Goal: Check status: Check status

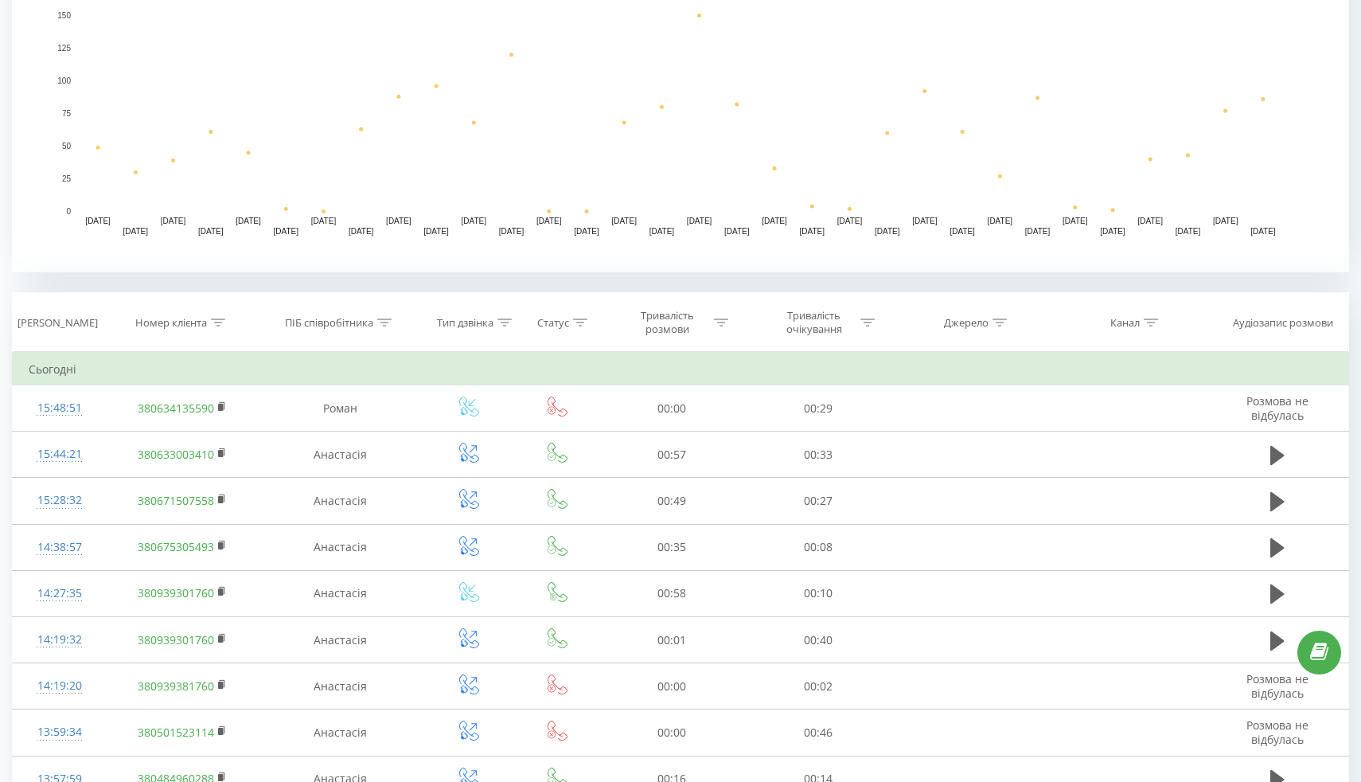
scroll to position [410, 0]
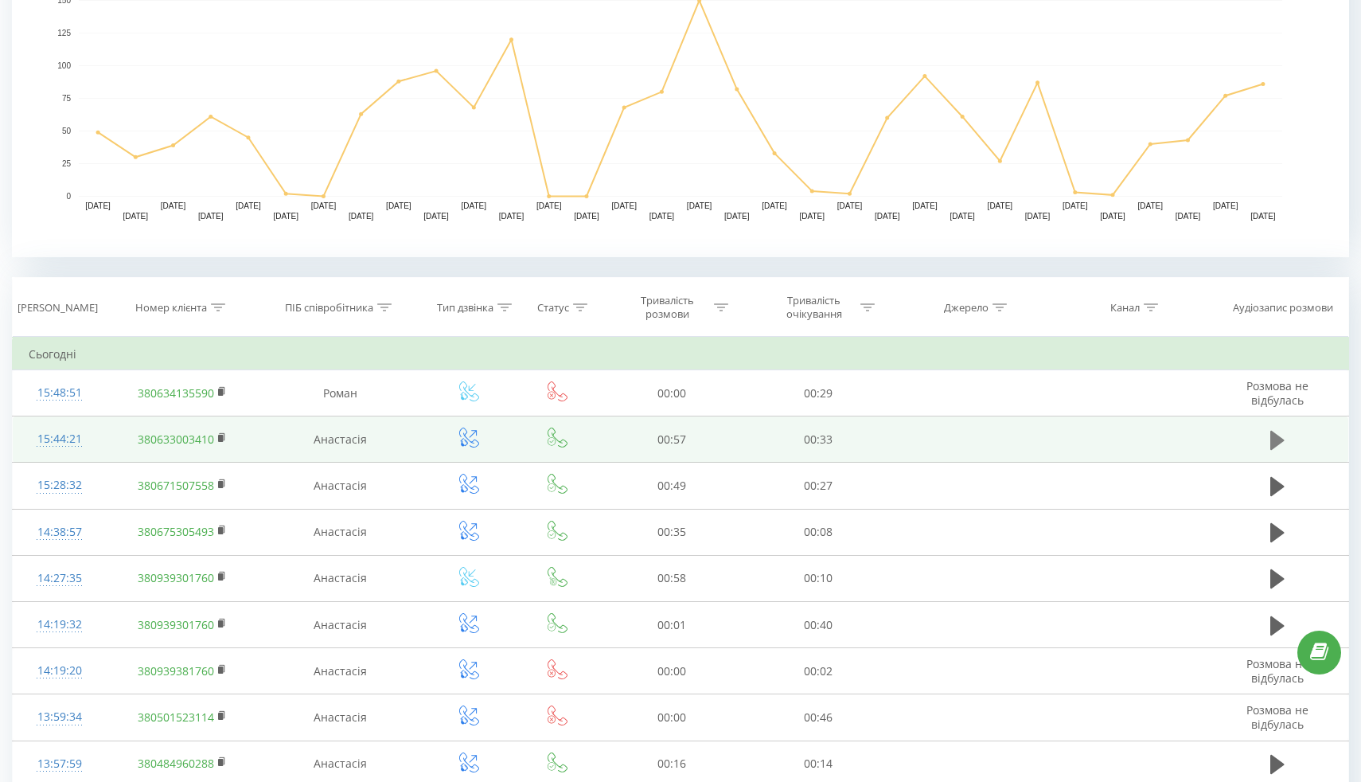
click at [1279, 443] on icon at bounding box center [1277, 440] width 14 height 19
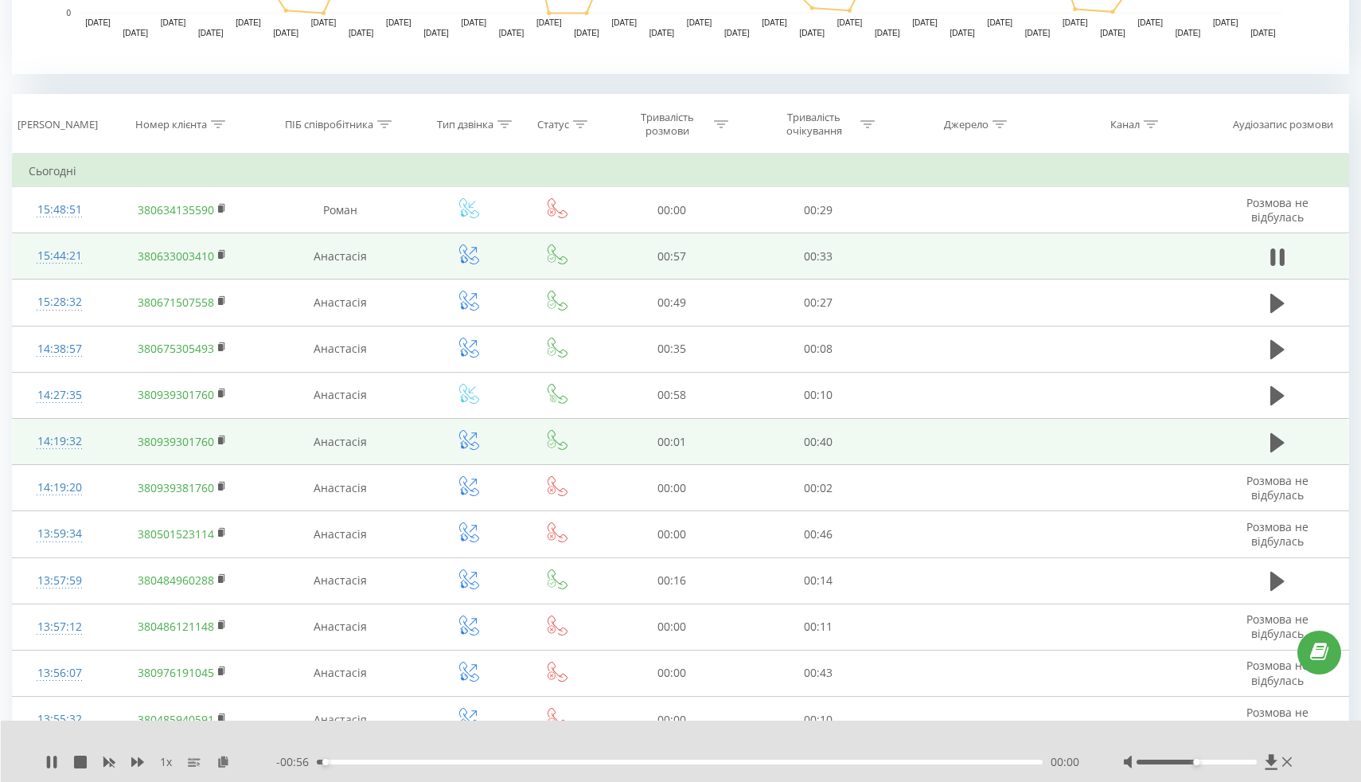
scroll to position [594, 0]
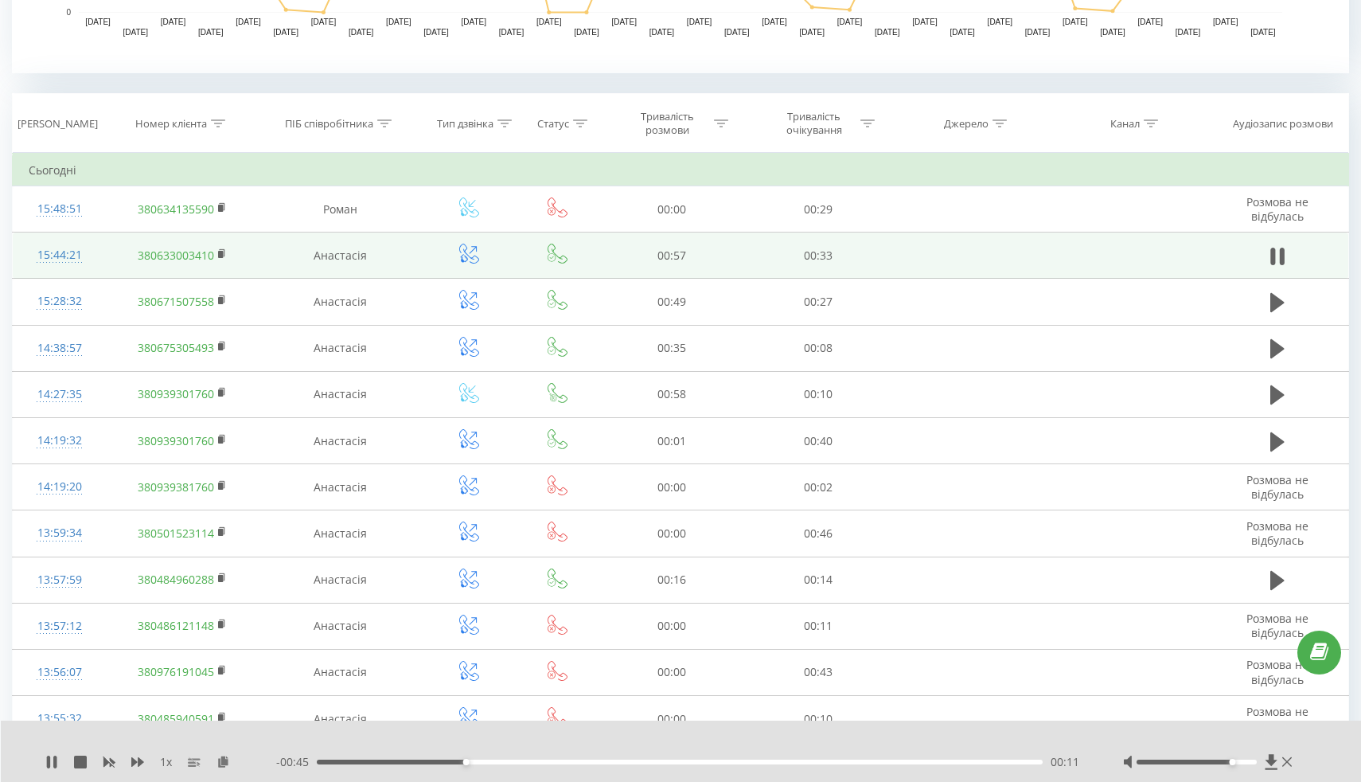
drag, startPoint x: 1203, startPoint y: 762, endPoint x: 1227, endPoint y: 763, distance: 24.7
click at [1227, 763] on div at bounding box center [1197, 761] width 120 height 5
